Goal: Task Accomplishment & Management: Manage account settings

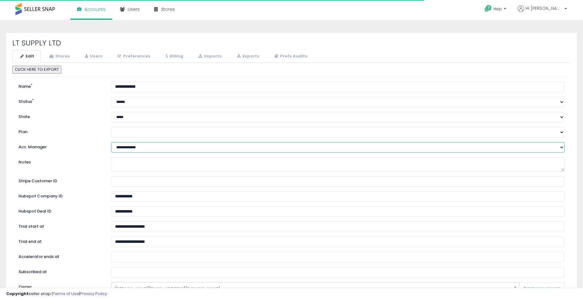
click at [127, 145] on select "**********" at bounding box center [338, 147] width 454 height 10
click at [130, 147] on select "**********" at bounding box center [338, 147] width 454 height 10
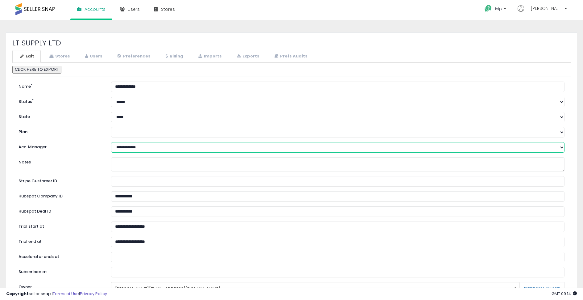
select select "**"
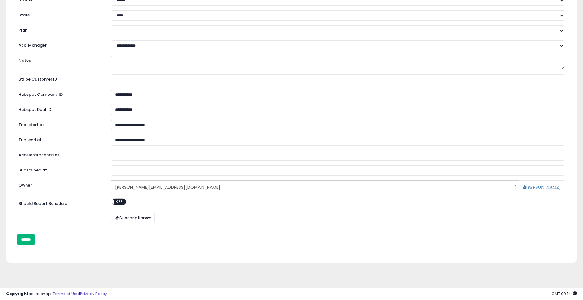
click at [33, 236] on input "******" at bounding box center [26, 239] width 18 height 10
